Goal: Communication & Community: Answer question/provide support

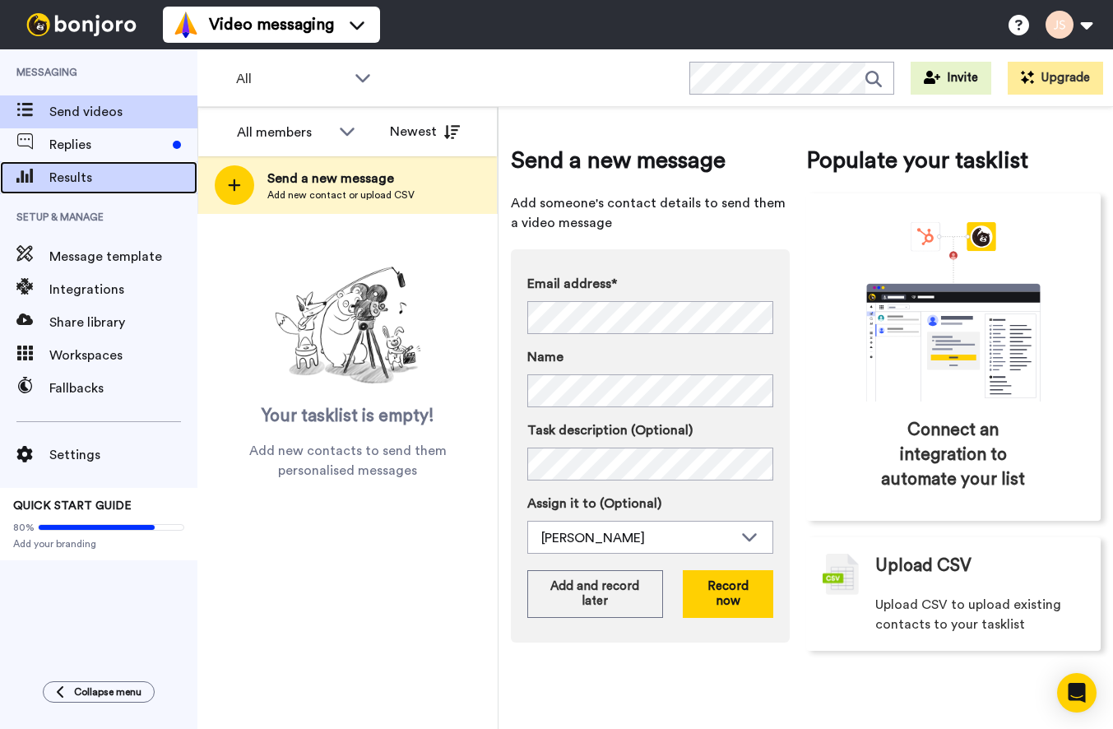
click at [60, 174] on span "Results" at bounding box center [123, 178] width 148 height 20
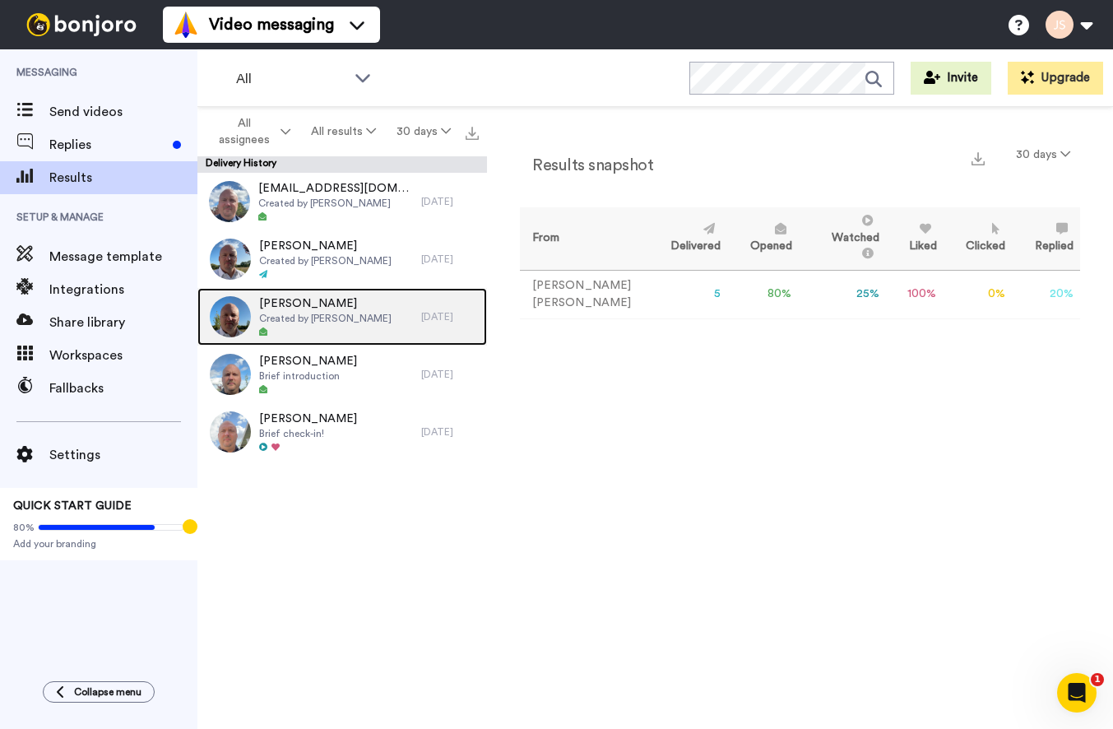
click at [320, 330] on div at bounding box center [325, 333] width 132 height 12
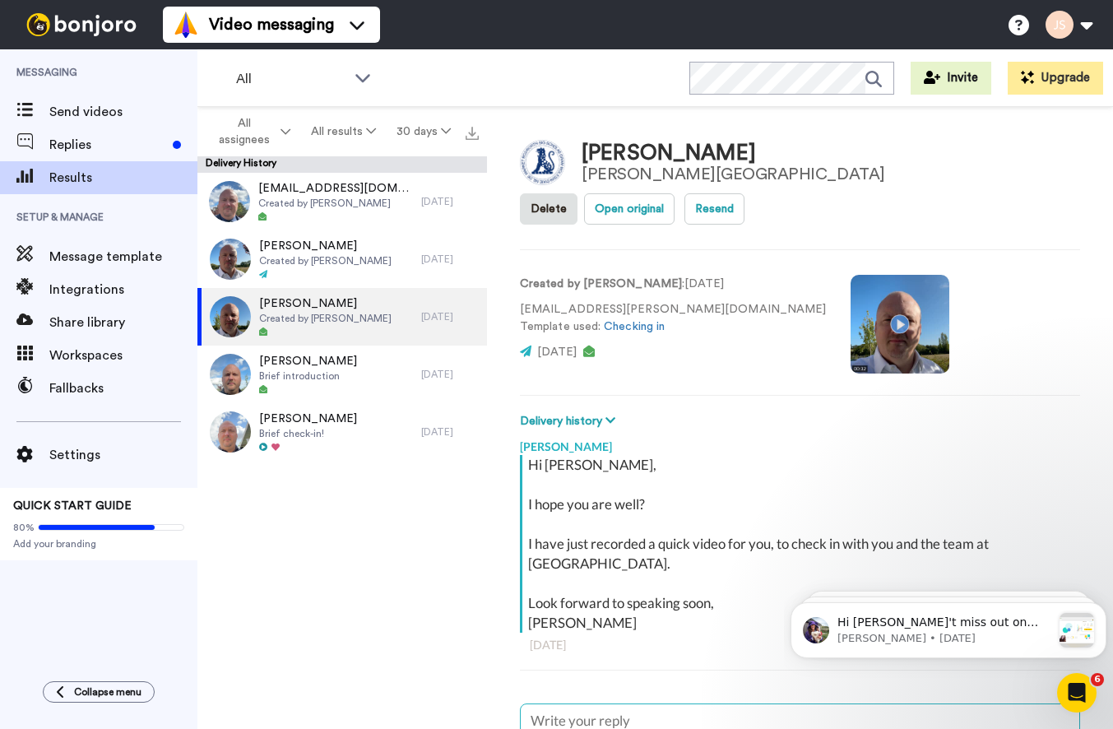
type textarea "x"
